Goal: Transaction & Acquisition: Purchase product/service

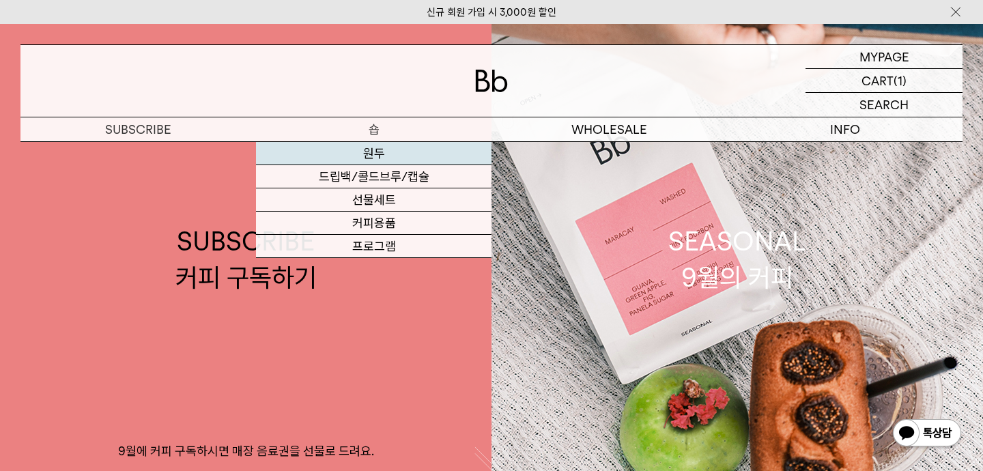
click at [356, 154] on link "원두" at bounding box center [373, 153] width 235 height 23
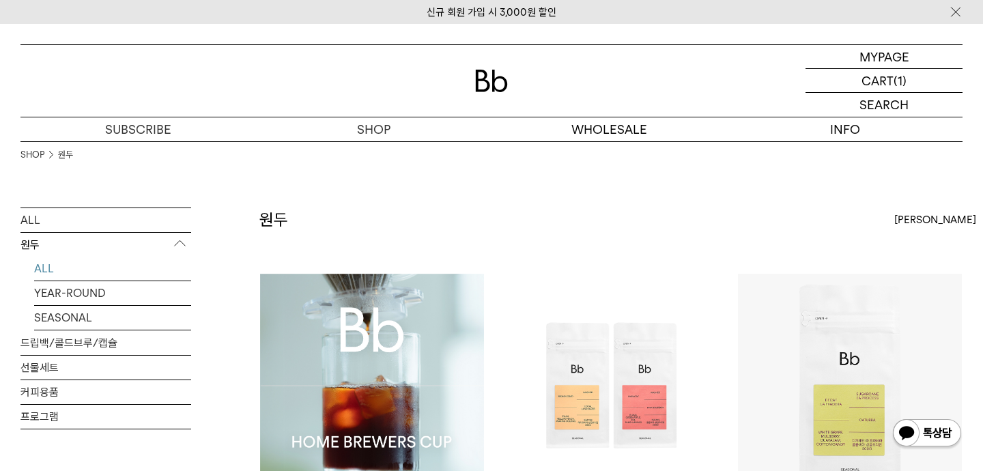
click at [361, 315] on img at bounding box center [372, 386] width 224 height 224
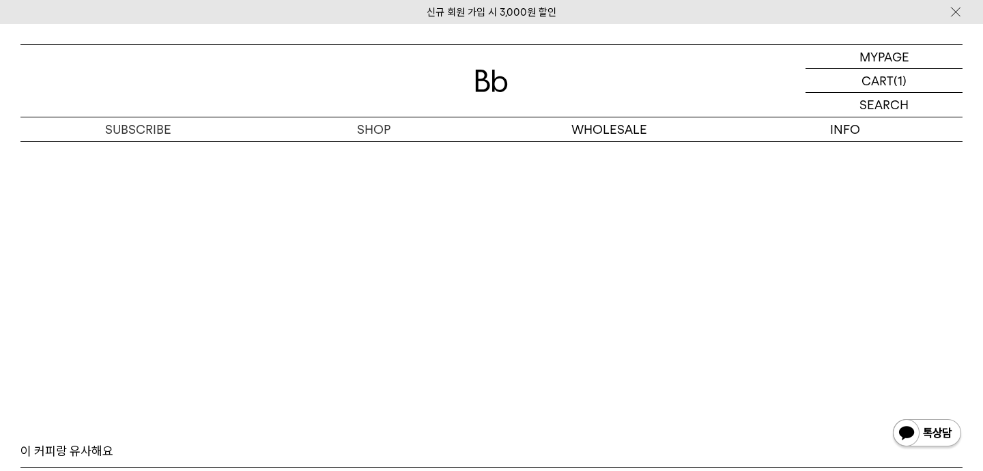
scroll to position [9134, 0]
